Goal: Check status: Check status

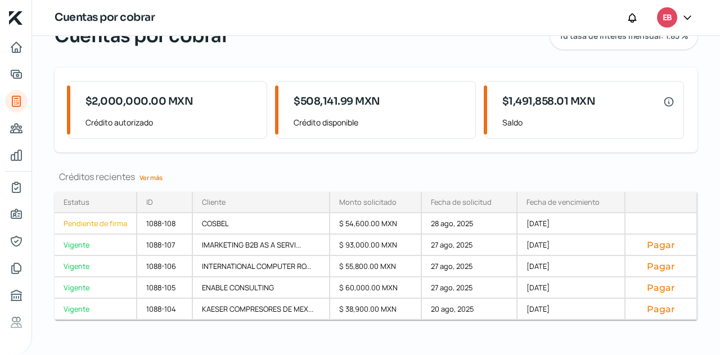
scroll to position [112, 0]
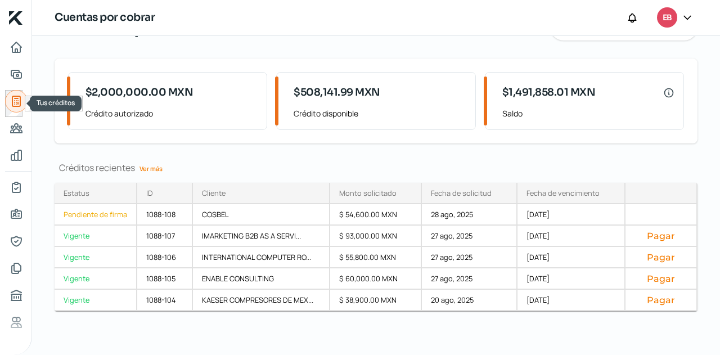
click at [20, 100] on icon "Tus créditos" at bounding box center [16, 101] width 8 height 10
click at [154, 164] on link "Ver más" at bounding box center [151, 168] width 32 height 17
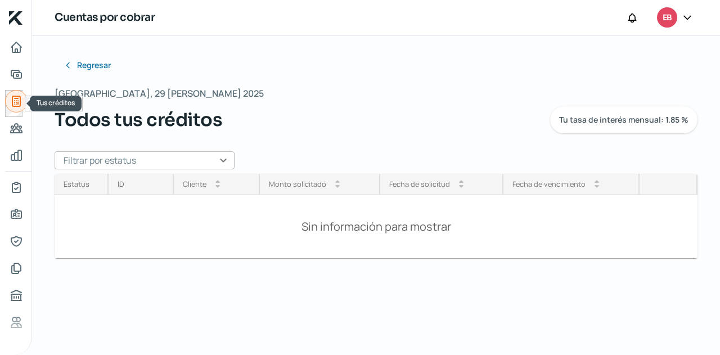
click at [19, 100] on icon "Tus créditos" at bounding box center [16, 101] width 8 height 10
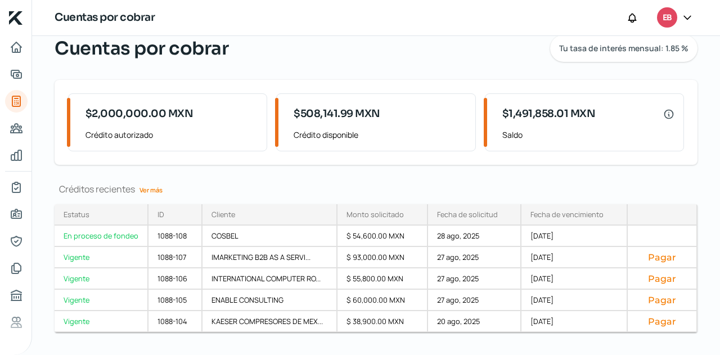
scroll to position [112, 0]
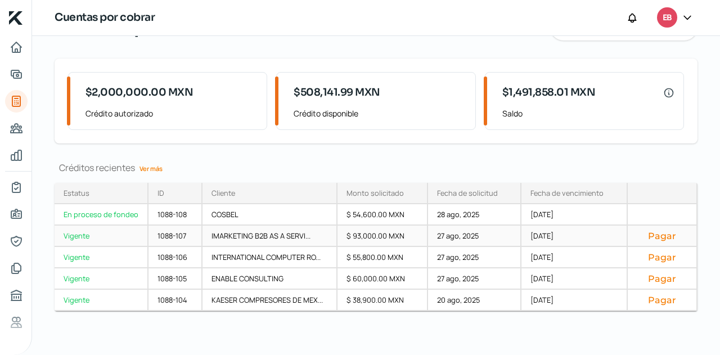
click at [373, 236] on div "$ 93,000.00 MXN" at bounding box center [383, 236] width 91 height 21
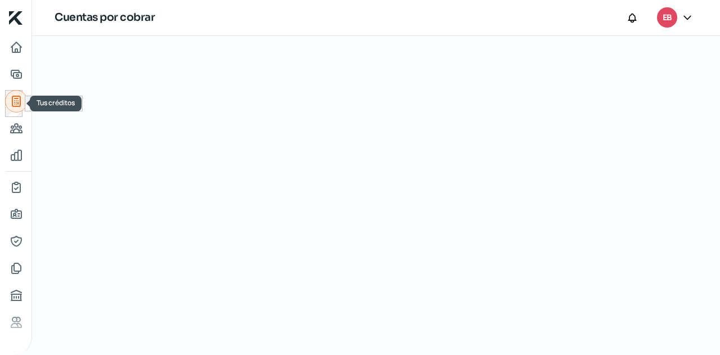
click at [22, 99] on icon "Tus créditos" at bounding box center [17, 102] width 14 height 14
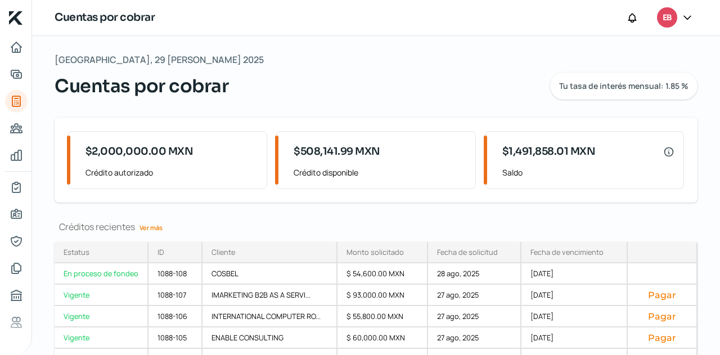
scroll to position [112, 0]
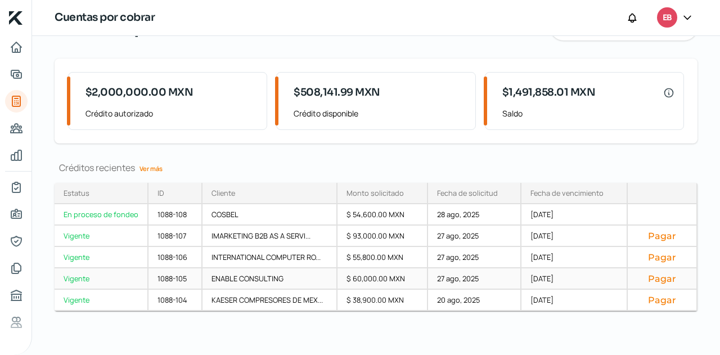
click at [275, 272] on div "ENABLE CONSULTING" at bounding box center [271, 278] width 136 height 21
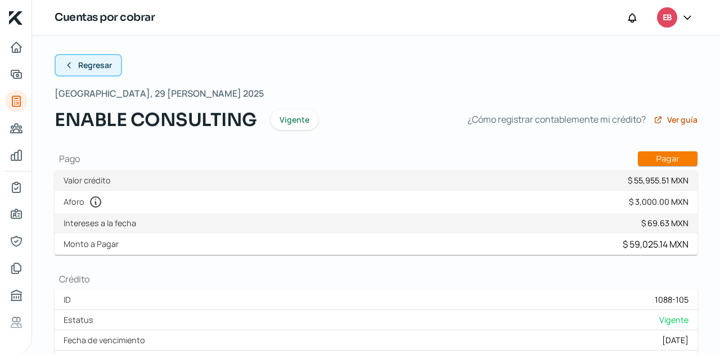
click at [79, 68] on span "Regresar" at bounding box center [95, 65] width 34 height 8
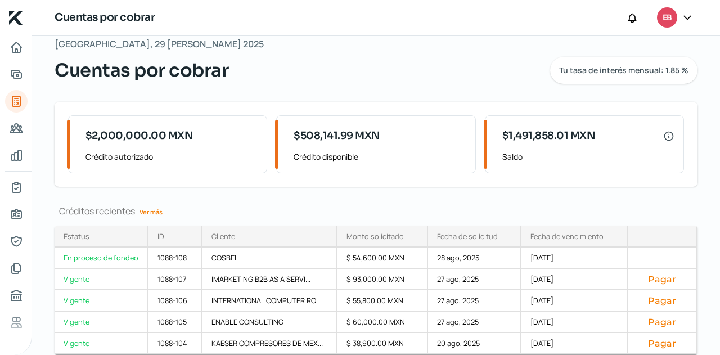
scroll to position [112, 0]
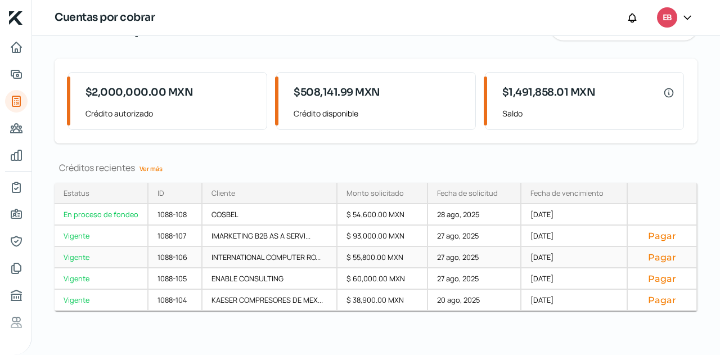
click at [375, 257] on div "$ 55,800.00 MXN" at bounding box center [383, 257] width 91 height 21
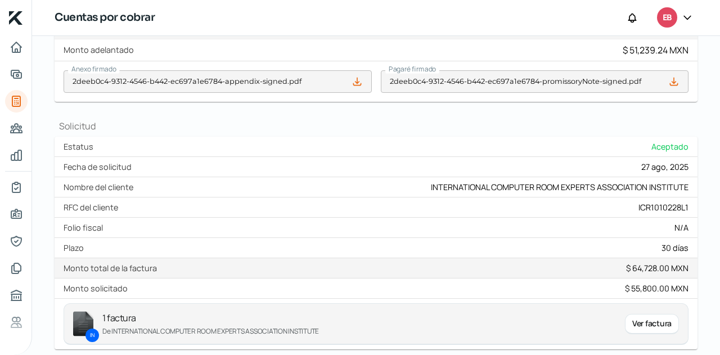
scroll to position [441, 0]
click at [648, 314] on div "Ver factura" at bounding box center [652, 323] width 54 height 20
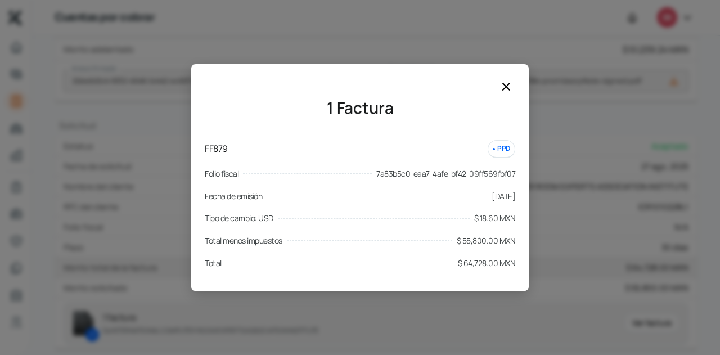
click at [508, 93] on icon at bounding box center [507, 87] width 14 height 14
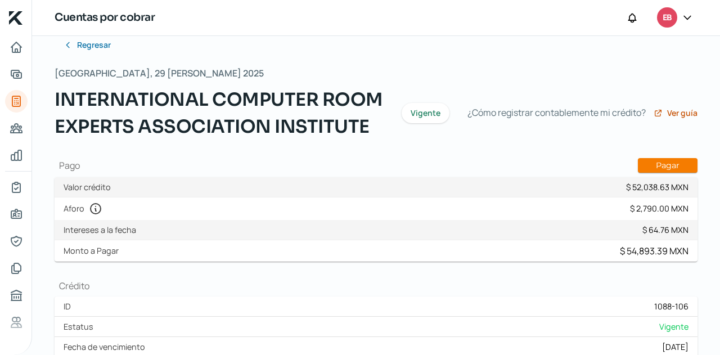
scroll to position [0, 0]
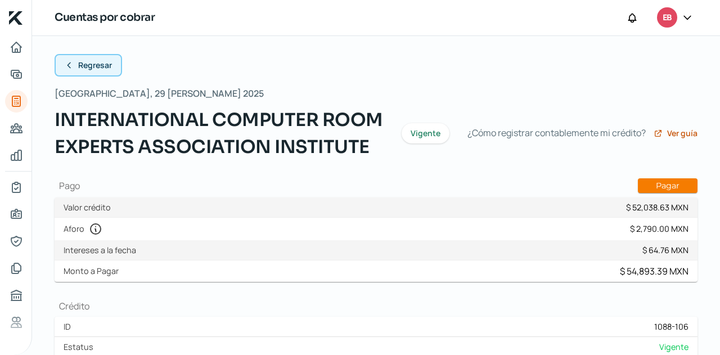
click at [95, 64] on span "Regresar" at bounding box center [95, 65] width 34 height 8
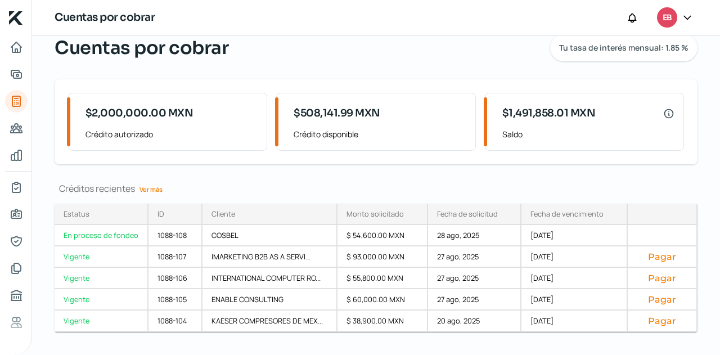
scroll to position [112, 0]
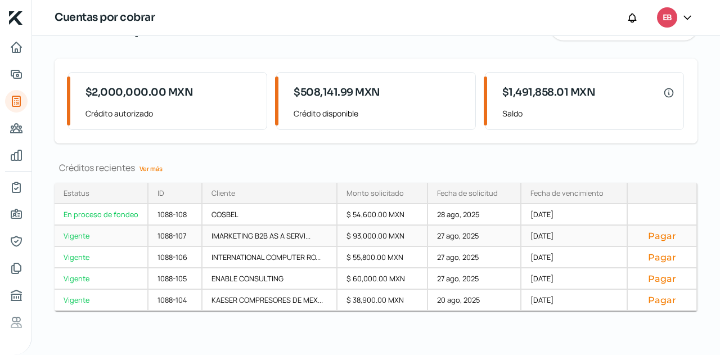
click at [414, 235] on div "$ 93,000.00 MXN" at bounding box center [383, 236] width 91 height 21
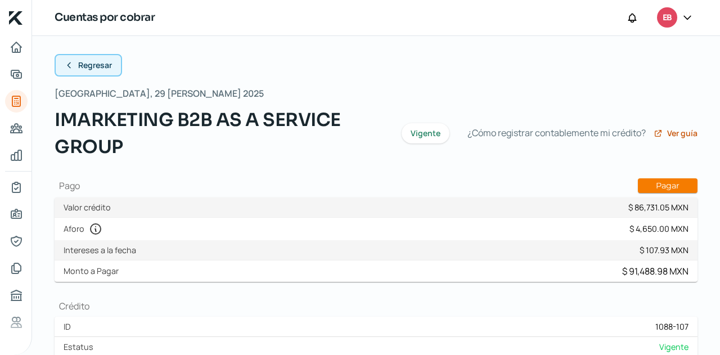
click at [86, 64] on span "Regresar" at bounding box center [95, 65] width 34 height 8
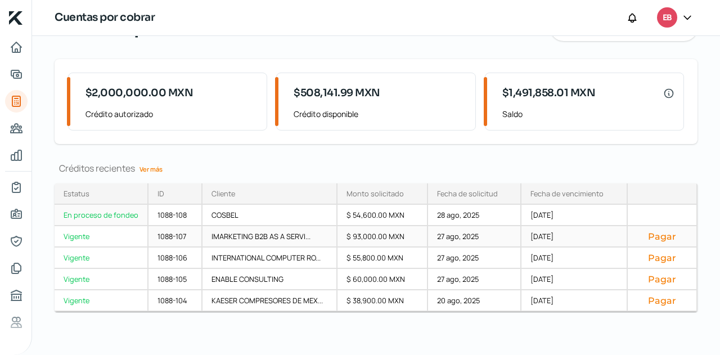
scroll to position [112, 0]
click at [361, 216] on div "$ 54,600.00 MXN" at bounding box center [383, 214] width 91 height 21
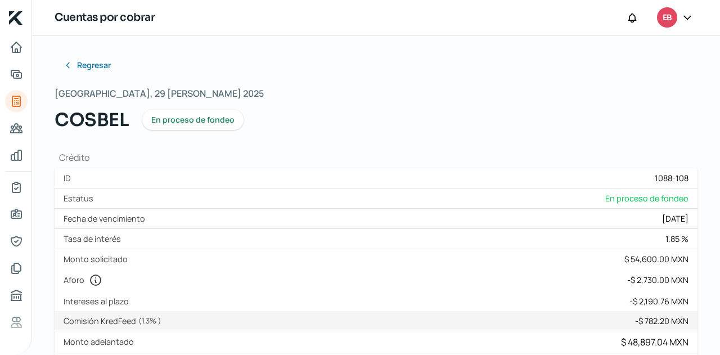
scroll to position [56, 0]
